Goal: Information Seeking & Learning: Find specific fact

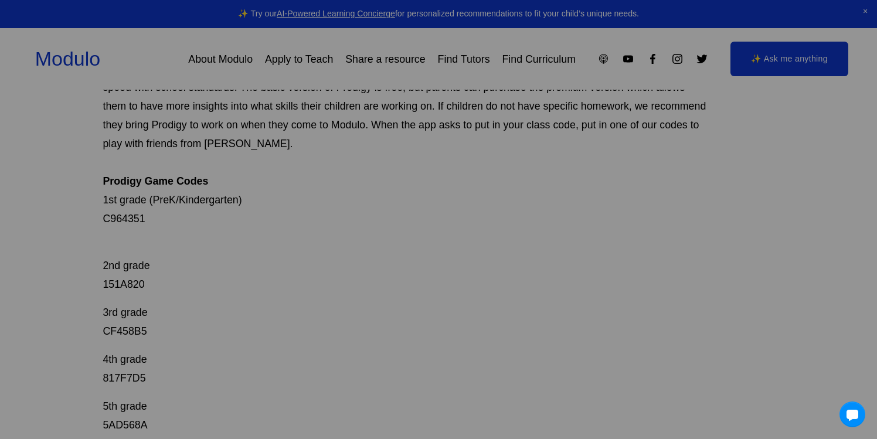
scroll to position [154, 0]
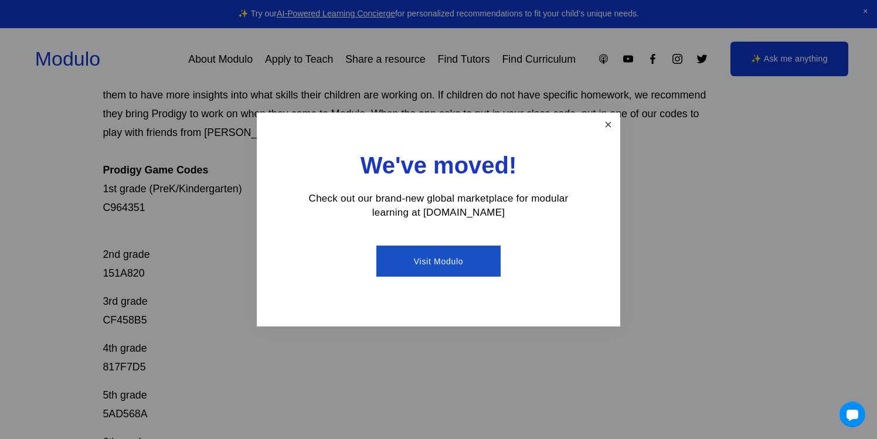
click at [616, 124] on link "Close" at bounding box center [608, 124] width 21 height 21
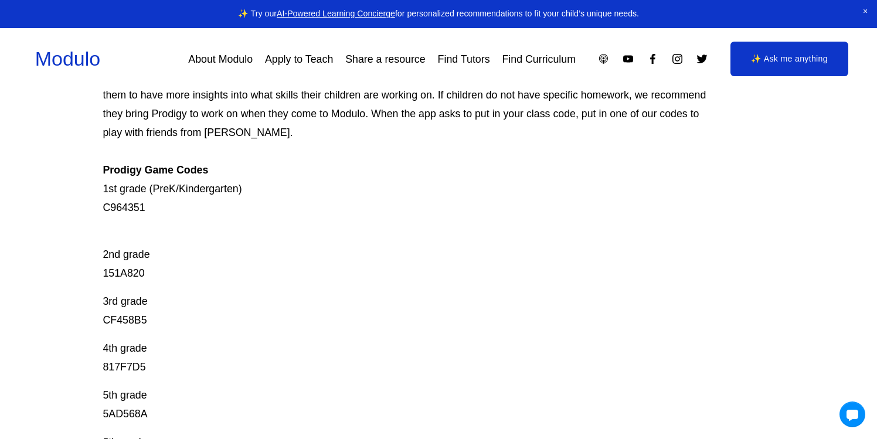
click at [125, 207] on p "Prodigy is our go-to mastery- based tool to give kids lots of fun, engaging mat…" at bounding box center [405, 132] width 604 height 169
copy p "C964351"
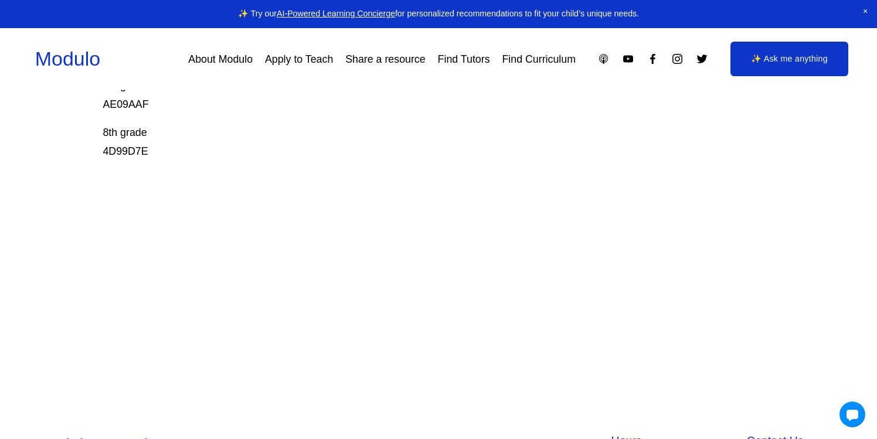
scroll to position [366, 0]
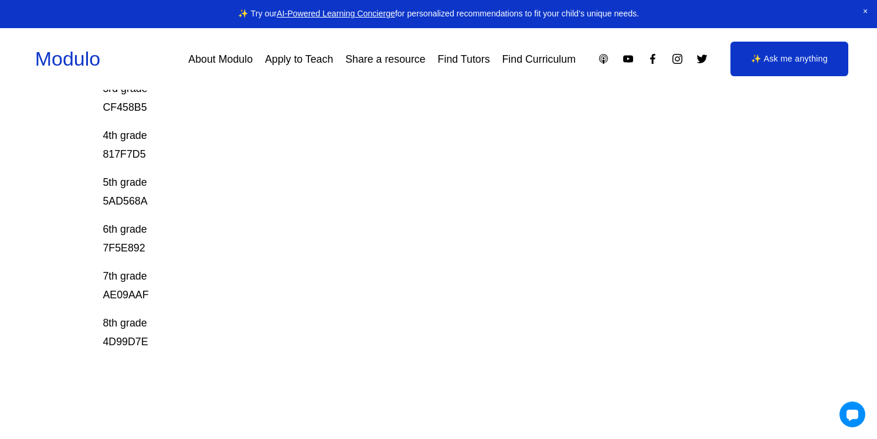
click at [132, 200] on p "5th grade 5AD568A" at bounding box center [405, 192] width 604 height 38
copy p "5AD568A"
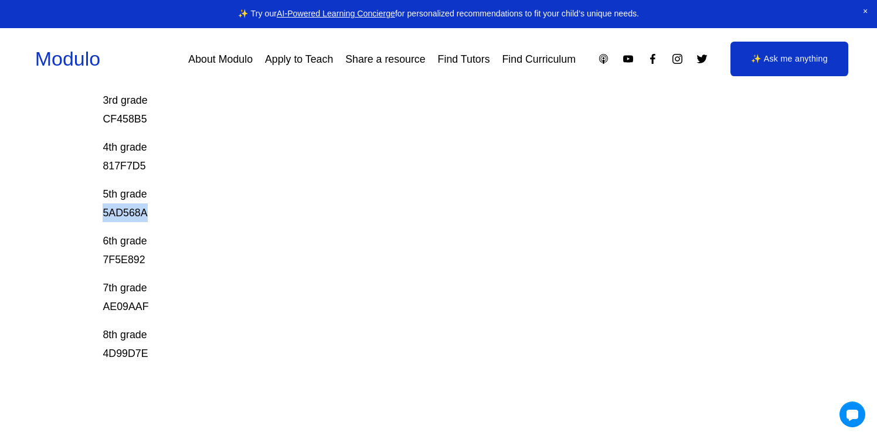
scroll to position [273, 0]
